Goal: Task Accomplishment & Management: Manage account settings

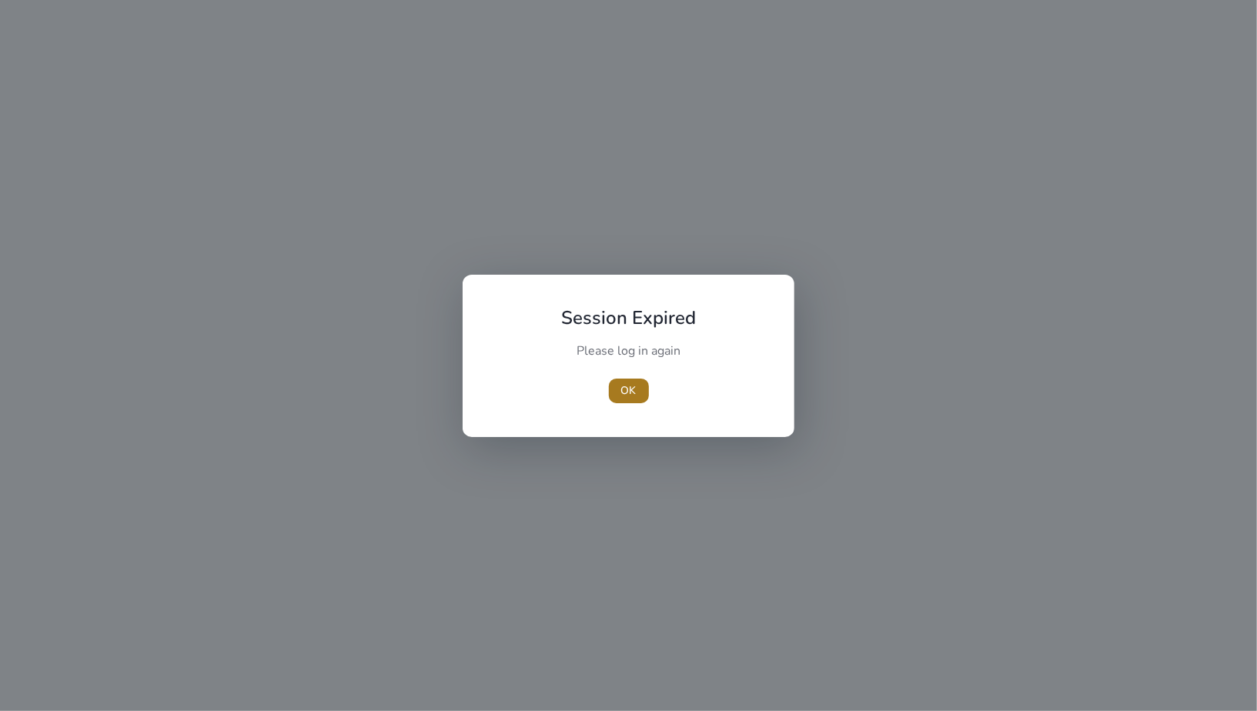
click at [645, 386] on span "button" at bounding box center [629, 391] width 40 height 37
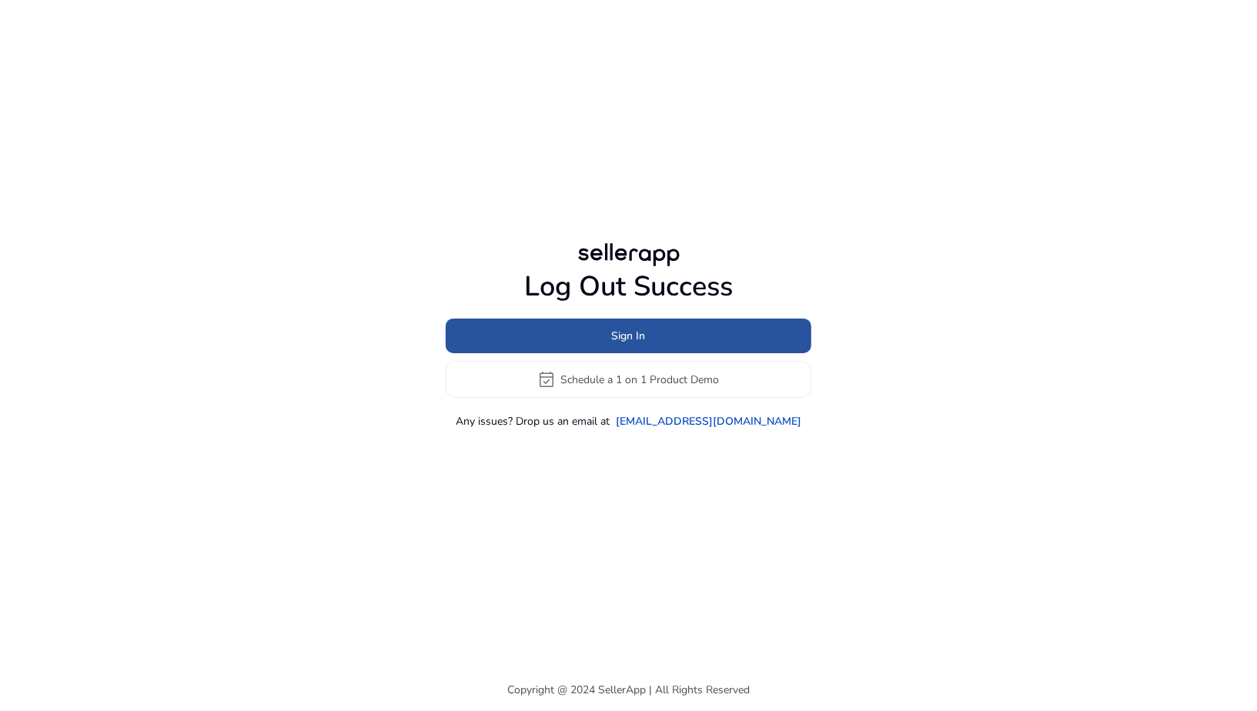
click at [609, 341] on span at bounding box center [629, 336] width 366 height 37
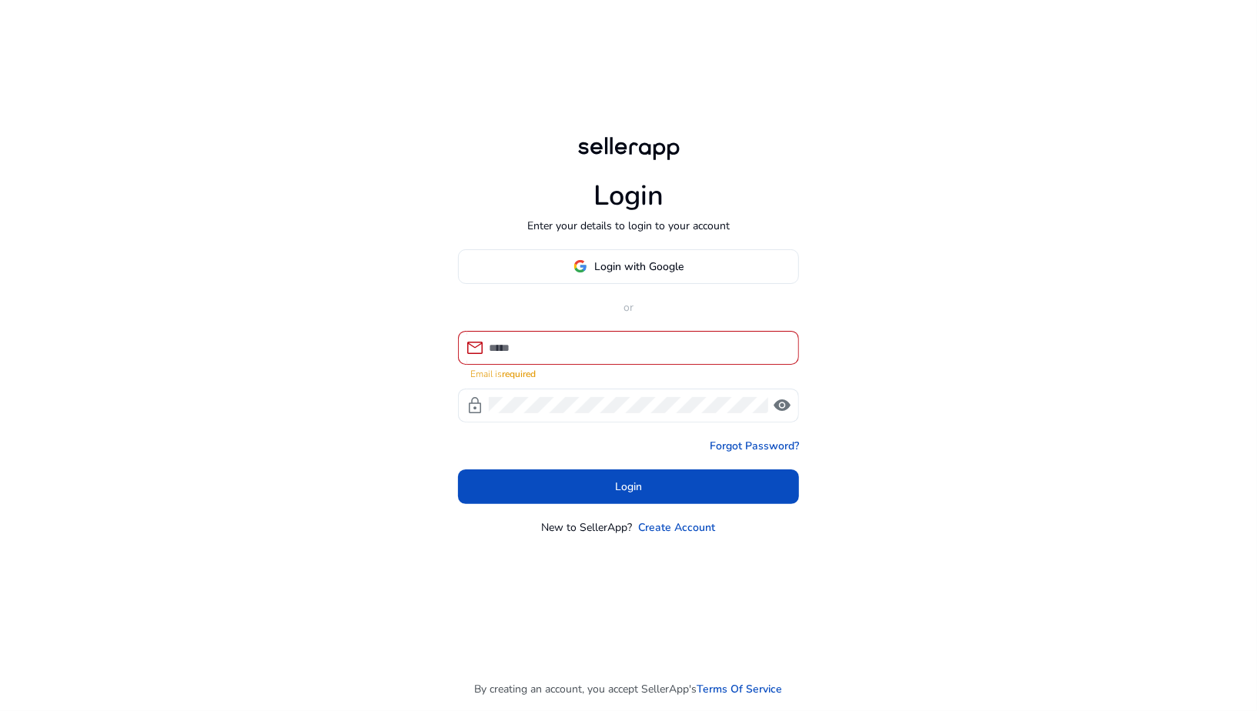
type input "**********"
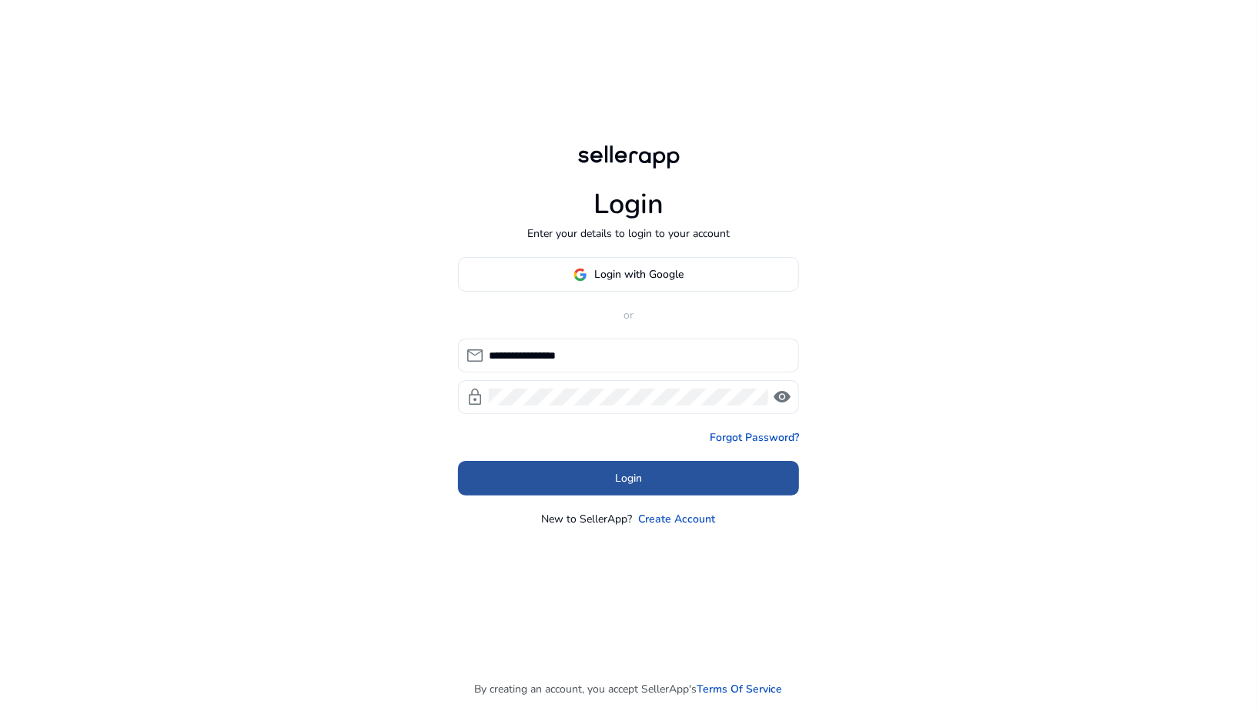
click at [647, 479] on span at bounding box center [628, 478] width 341 height 37
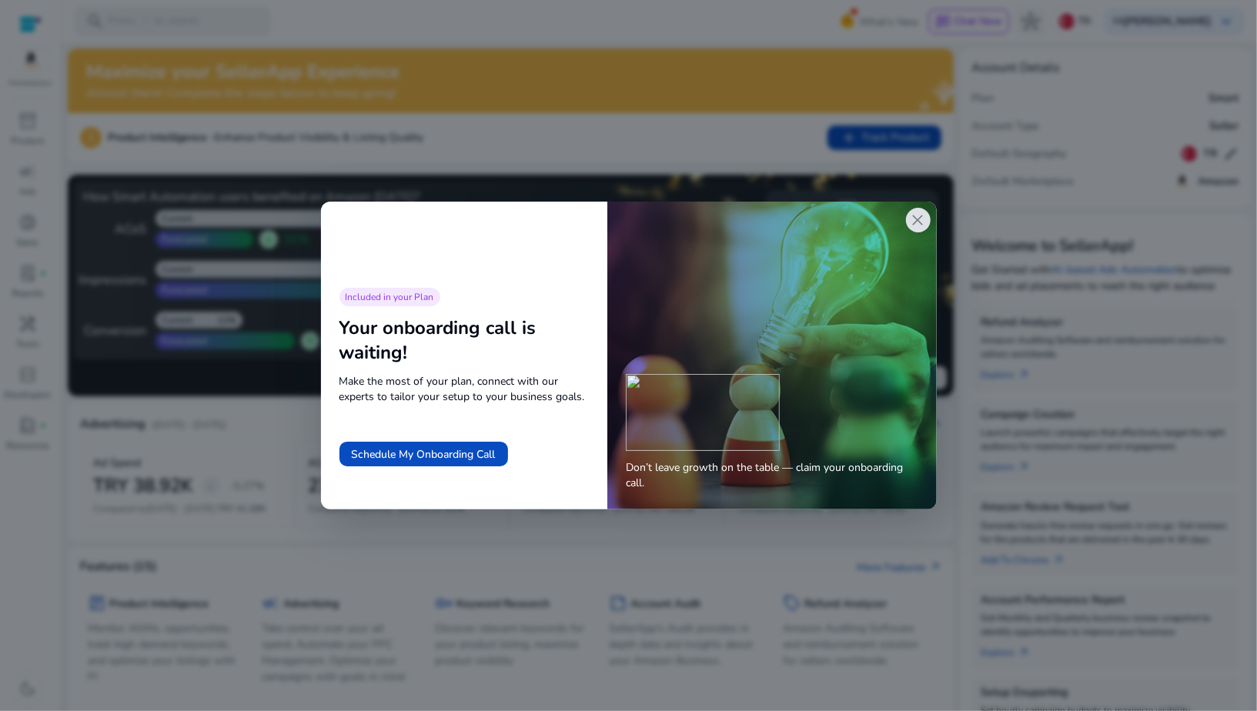
click at [908, 224] on div "close" at bounding box center [918, 220] width 25 height 25
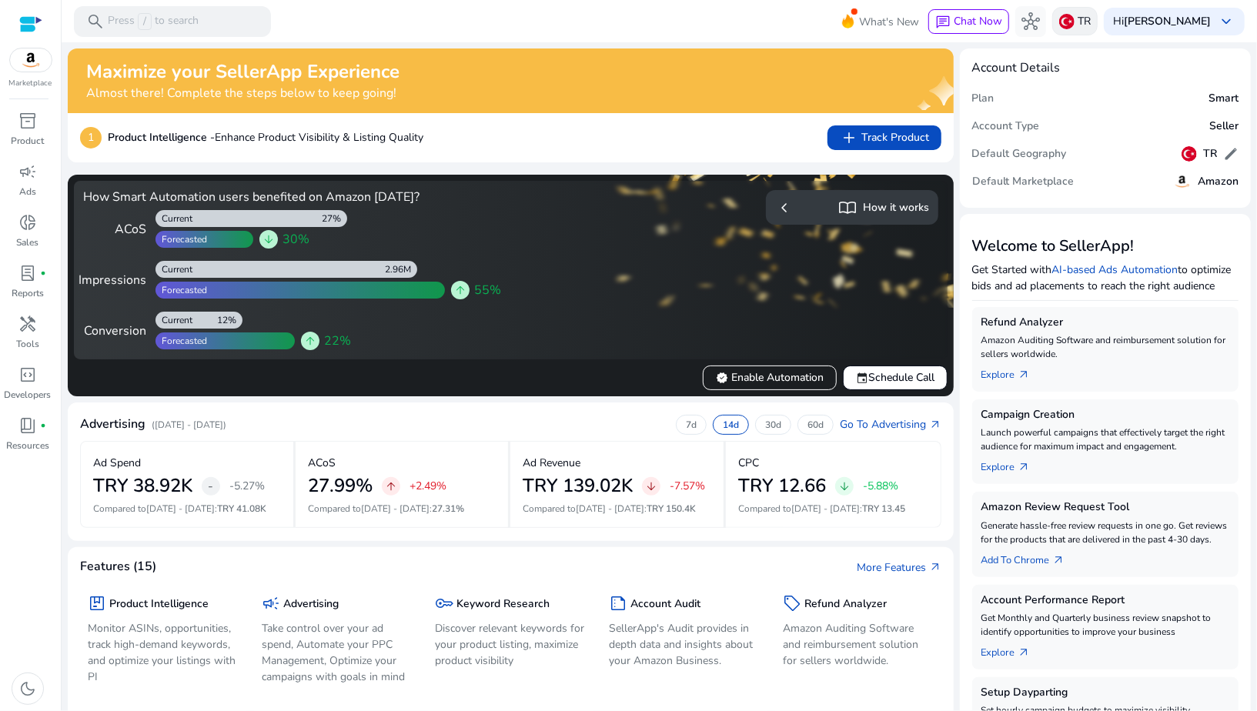
click at [1089, 24] on div "TR" at bounding box center [1074, 21] width 45 height 28
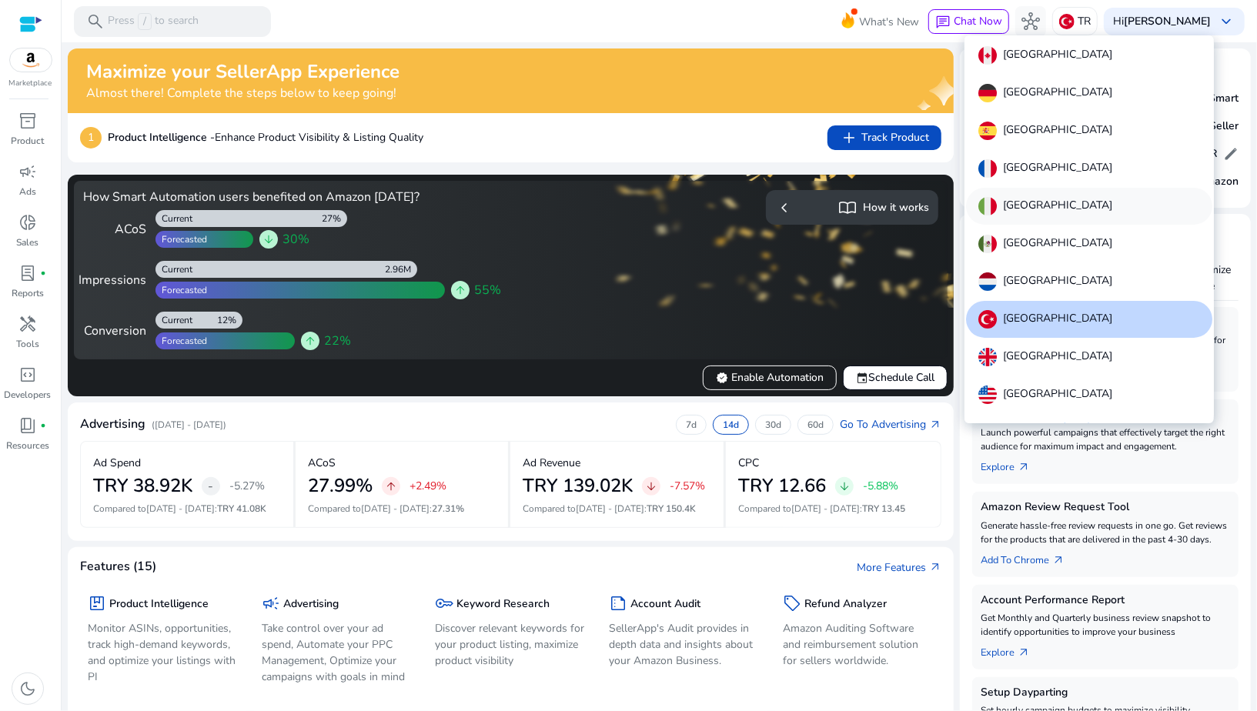
scroll to position [17, 0]
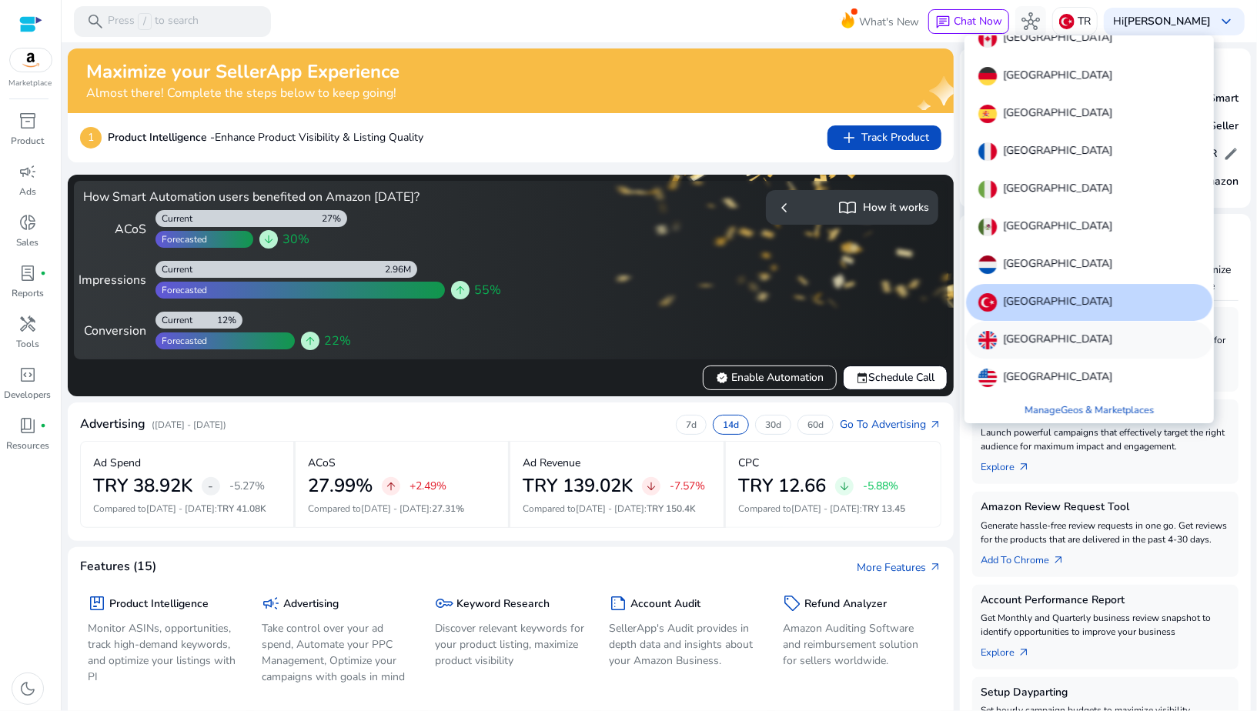
click at [1013, 347] on p "[GEOGRAPHIC_DATA]" at bounding box center [1057, 340] width 109 height 18
